Goal: Information Seeking & Learning: Learn about a topic

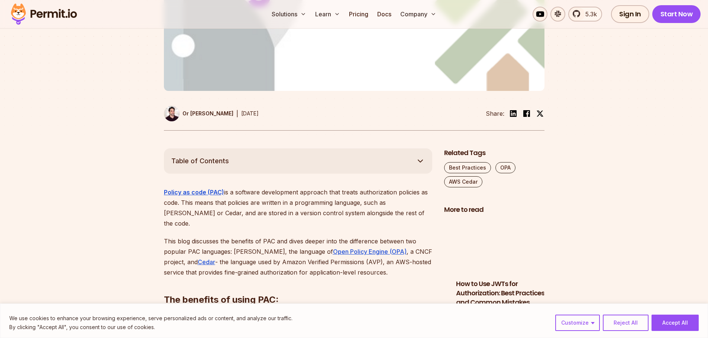
scroll to position [309, 0]
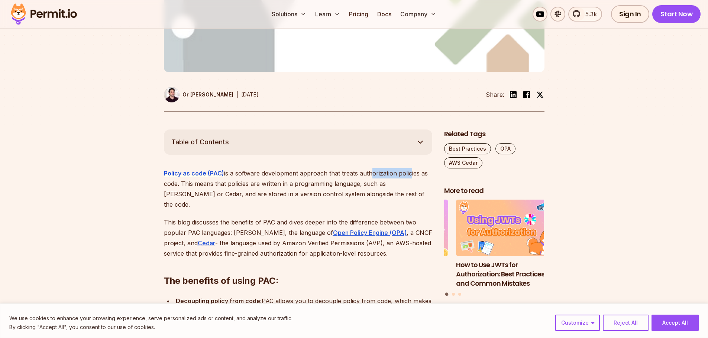
drag, startPoint x: 368, startPoint y: 156, endPoint x: 408, endPoint y: 155, distance: 39.4
click at [408, 168] on p "Policy as code (PAC) is a software development approach that treats authorizati…" at bounding box center [298, 189] width 268 height 42
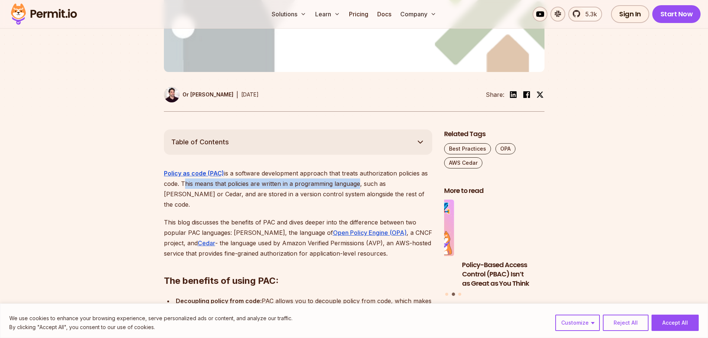
drag, startPoint x: 182, startPoint y: 165, endPoint x: 355, endPoint y: 165, distance: 172.7
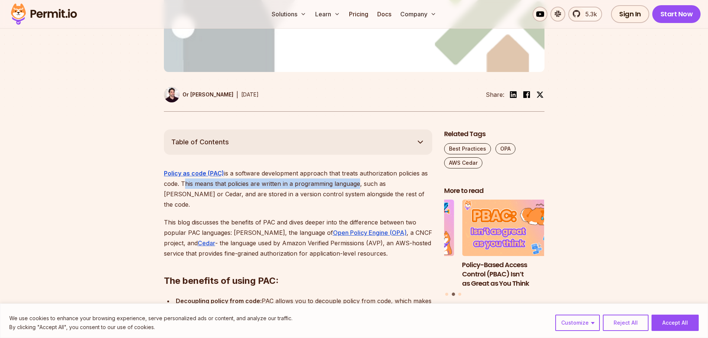
click at [355, 168] on p "Policy as code (PAC) is a software development approach that treats authorizati…" at bounding box center [298, 189] width 268 height 42
drag, startPoint x: 383, startPoint y: 166, endPoint x: 388, endPoint y: 166, distance: 5.2
click at [388, 168] on p "Policy as code (PAC) is a software development approach that treats authorizati…" at bounding box center [298, 189] width 268 height 42
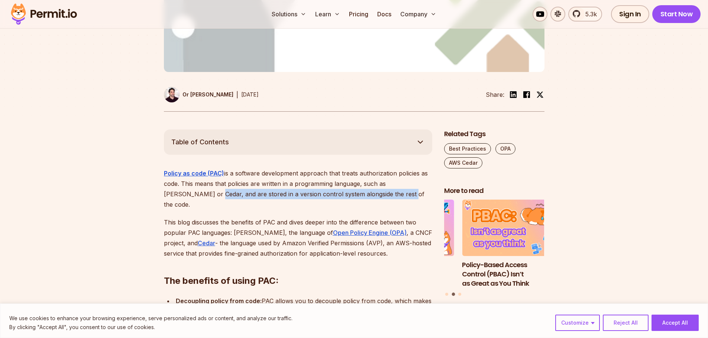
drag, startPoint x: 168, startPoint y: 176, endPoint x: 356, endPoint y: 173, distance: 188.7
click at [356, 173] on p "Policy as code (PAC) is a software development approach that treats authorizati…" at bounding box center [298, 189] width 268 height 42
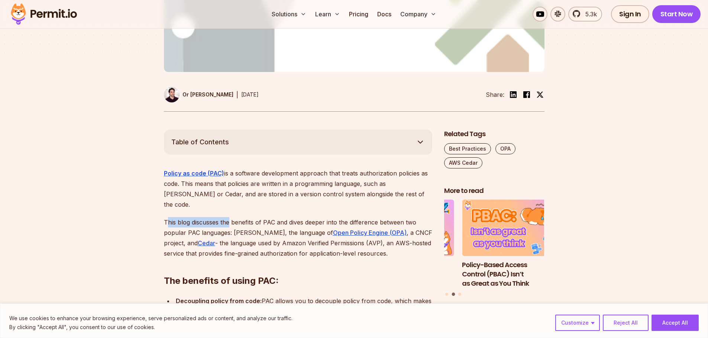
drag, startPoint x: 166, startPoint y: 192, endPoint x: 230, endPoint y: 192, distance: 64.3
click at [230, 217] on p "This blog discusses the benefits of PAC and dives deeper into the difference be…" at bounding box center [298, 238] width 268 height 42
click at [219, 217] on p "This blog discusses the benefits of PAC and dives deeper into the difference be…" at bounding box center [298, 238] width 268 height 42
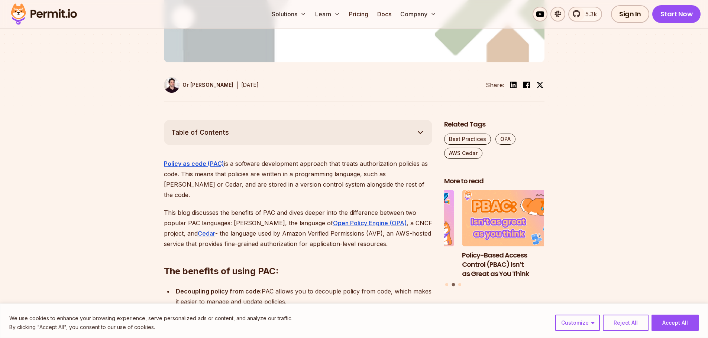
scroll to position [371, 0]
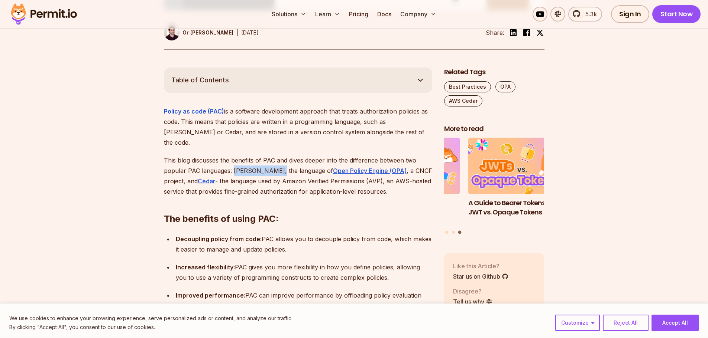
drag, startPoint x: 233, startPoint y: 142, endPoint x: 273, endPoint y: 141, distance: 40.1
click at [273, 155] on p "This blog discusses the benefits of PAC and dives deeper into the difference be…" at bounding box center [298, 176] width 268 height 42
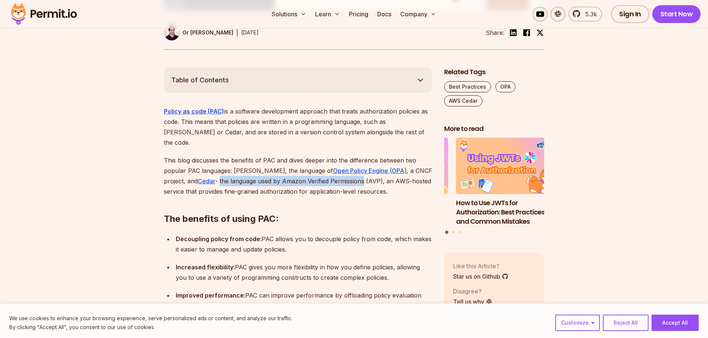
drag, startPoint x: 198, startPoint y: 155, endPoint x: 339, endPoint y: 154, distance: 141.2
click at [339, 155] on p "This blog discusses the benefits of PAC and dives deeper into the difference be…" at bounding box center [298, 176] width 268 height 42
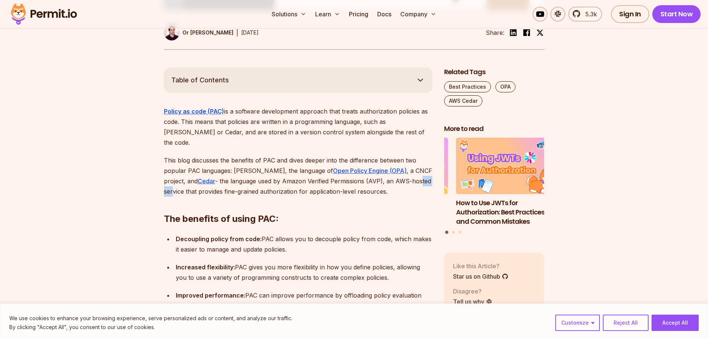
drag, startPoint x: 398, startPoint y: 151, endPoint x: 417, endPoint y: 151, distance: 18.9
click at [417, 155] on p "This blog discusses the benefits of PAC and dives deeper into the difference be…" at bounding box center [298, 176] width 268 height 42
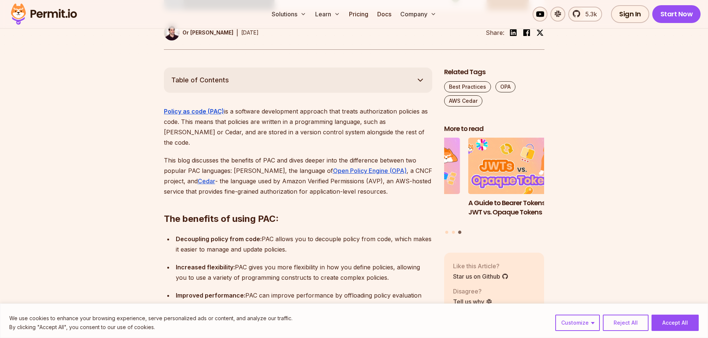
click at [236, 234] on p "Decoupling policy from code: PAC allows you to decouple policy from code, which…" at bounding box center [304, 244] width 256 height 21
click at [669, 323] on button "Accept All" at bounding box center [674, 323] width 47 height 16
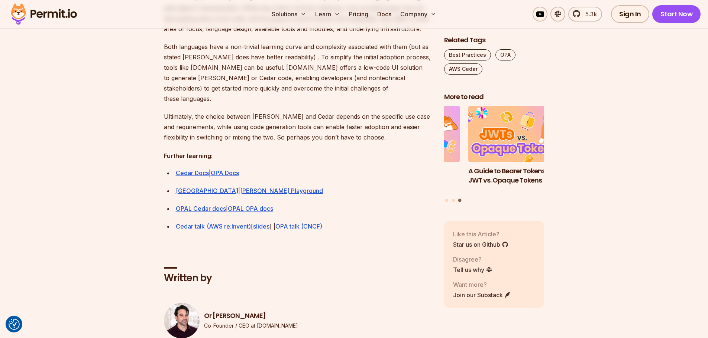
scroll to position [2105, 0]
